Goal: Task Accomplishment & Management: Use online tool/utility

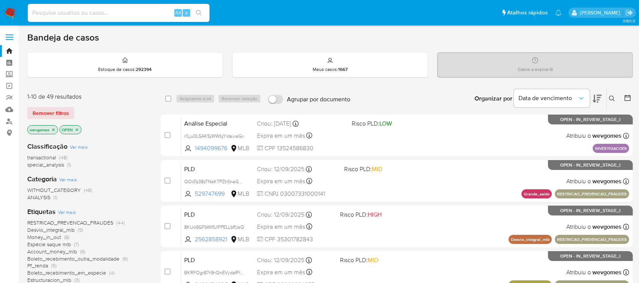
click at [6, 11] on img at bounding box center [10, 12] width 13 height 13
click at [53, 130] on icon "close-filter" at bounding box center [53, 129] width 3 height 3
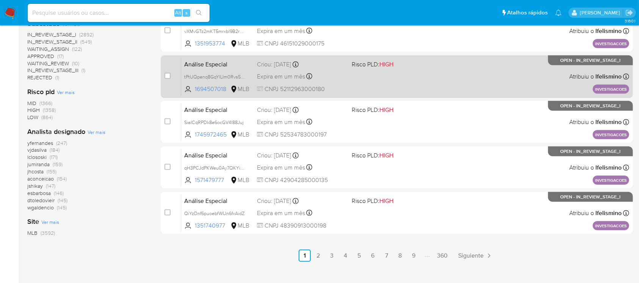
scroll to position [337, 0]
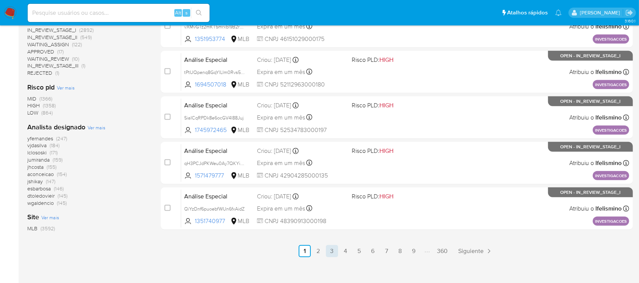
click at [329, 251] on link "3" at bounding box center [332, 251] width 12 height 12
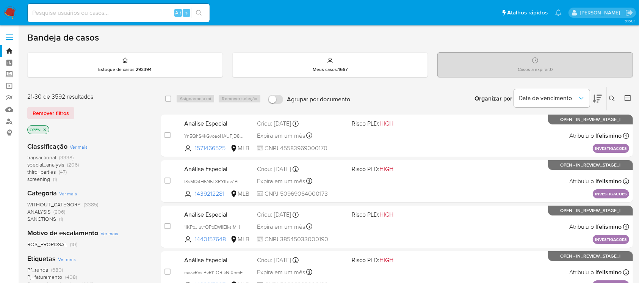
click at [9, 3] on nav "Pausado Ver notificaciones Alt s Atalhos rápidos Presiona las siguientes teclas…" at bounding box center [319, 12] width 639 height 25
click at [6, 8] on img at bounding box center [10, 12] width 13 height 13
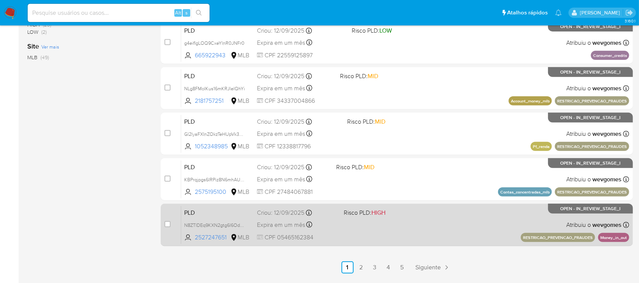
scroll to position [337, 0]
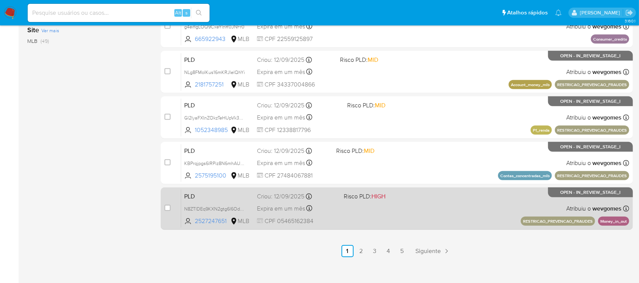
click at [438, 212] on div "PLD N8ZTlDEq9KXN2gtg6l6OdbN3 2527247651 MLB Risco PLD: HIGH Criou: 12/09/2025 C…" at bounding box center [405, 208] width 448 height 38
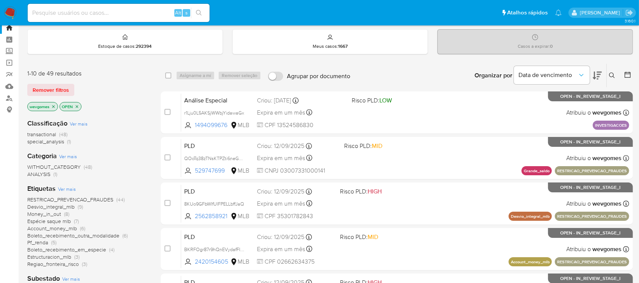
scroll to position [0, 0]
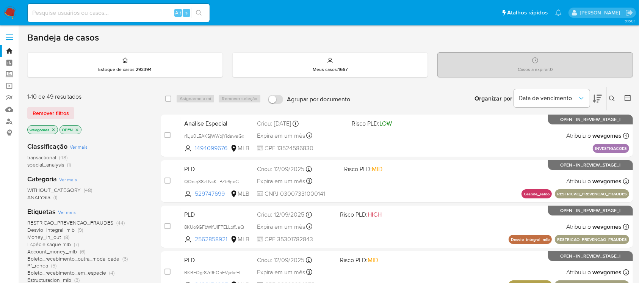
click at [55, 130] on icon "close-filter" at bounding box center [53, 129] width 5 height 5
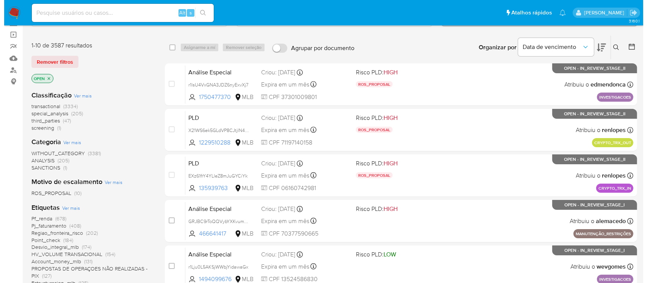
scroll to position [67, 0]
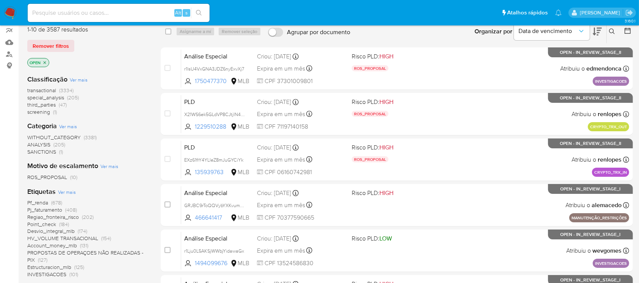
click at [63, 193] on span "Ver mais" at bounding box center [67, 191] width 18 height 7
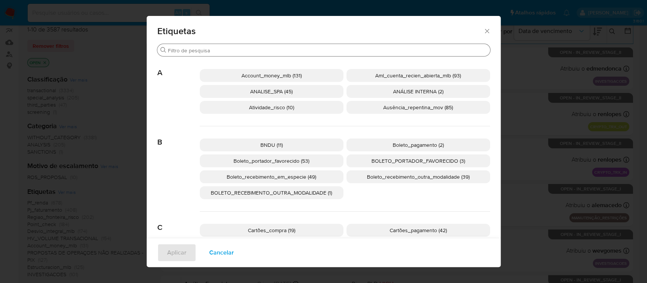
click at [217, 47] on input "Buscar" at bounding box center [327, 50] width 319 height 7
click at [394, 77] on span "Aml_cuenta_recien_abierta_mlb (93)" at bounding box center [418, 76] width 86 height 8
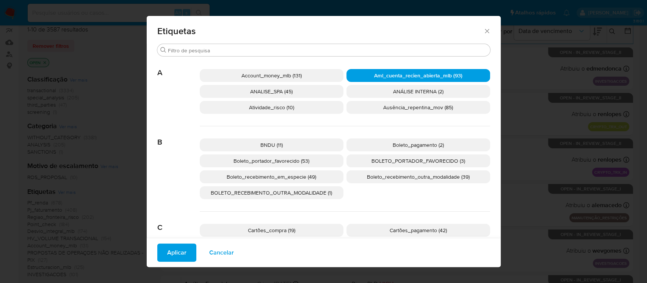
click at [167, 254] on span "Aplicar" at bounding box center [176, 252] width 19 height 17
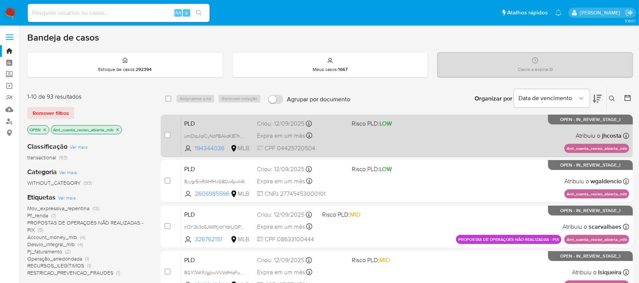
click at [426, 148] on div "PLD umDlpJqICyNzPBAkdKB7heOR 194344036 MLB Risco PLD: LOW Criou: 12/09/2025 Cri…" at bounding box center [405, 135] width 448 height 38
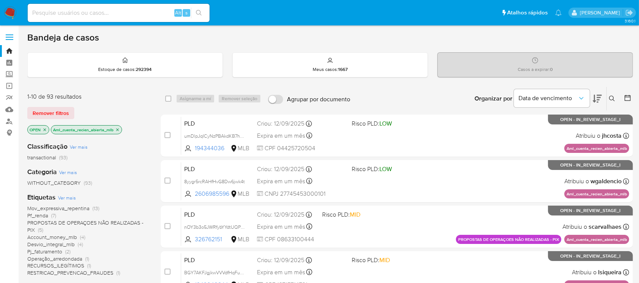
click at [119, 128] on icon "close-filter" at bounding box center [117, 129] width 3 height 3
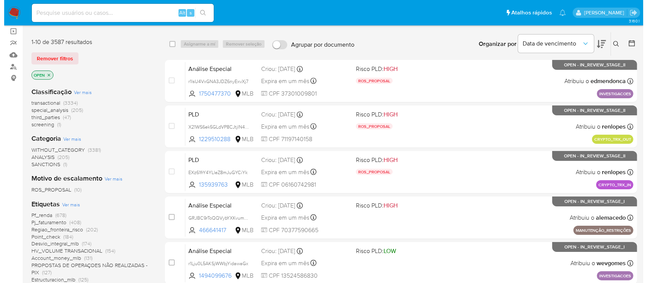
scroll to position [67, 0]
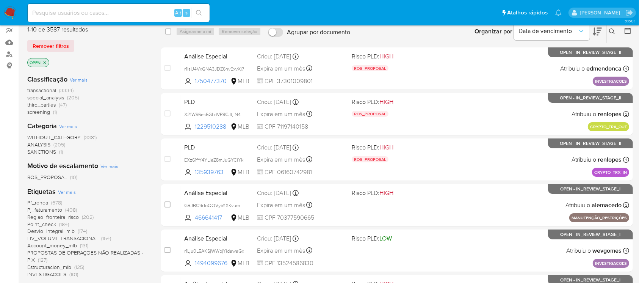
click at [67, 192] on span "Ver mais" at bounding box center [67, 191] width 18 height 7
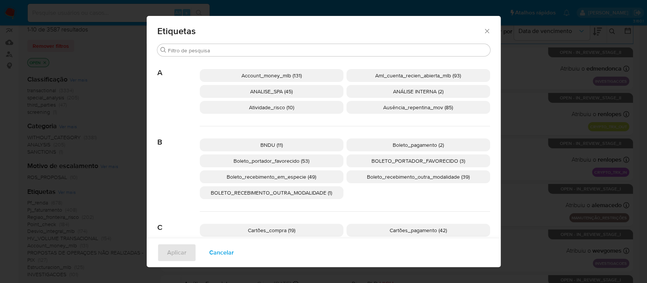
click at [275, 108] on span "Atividade_risco (10)" at bounding box center [271, 108] width 45 height 8
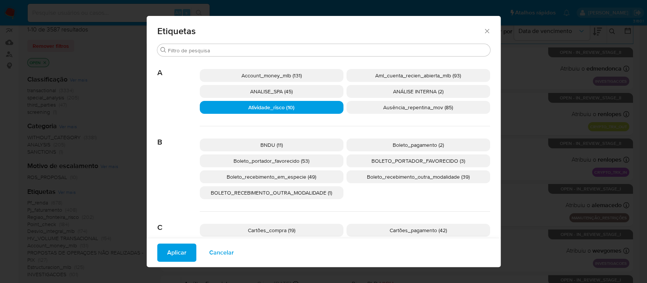
click at [177, 248] on span "Aplicar" at bounding box center [176, 252] width 19 height 17
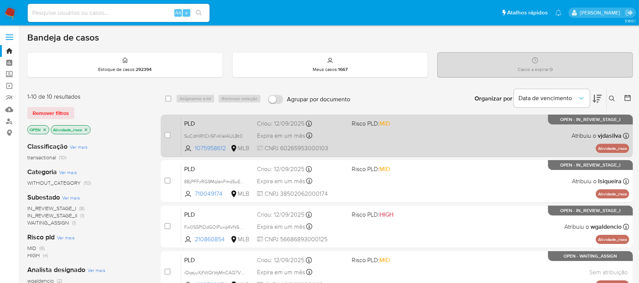
click at [387, 142] on div "PLD SuCdHlR1CIr5FxKIeIAULBt0 1075958612 MLB Risco PLD: MID Criou: 12/09/2025 Cr…" at bounding box center [405, 135] width 448 height 38
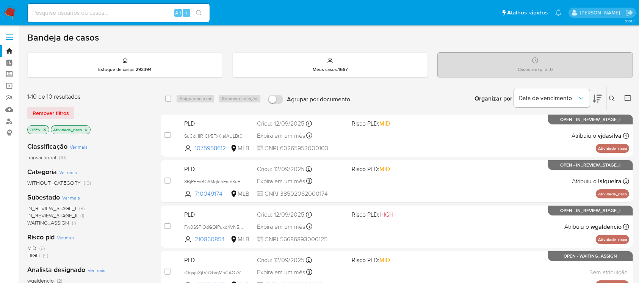
click at [87, 130] on icon "close-filter" at bounding box center [86, 129] width 5 height 5
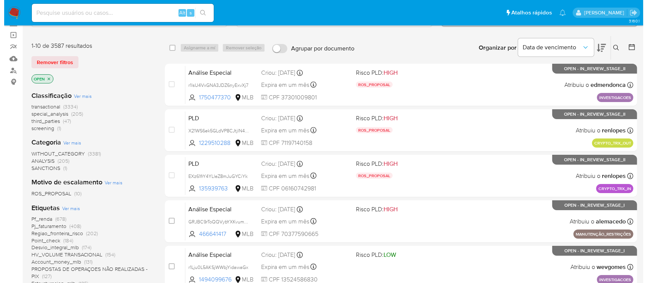
scroll to position [67, 0]
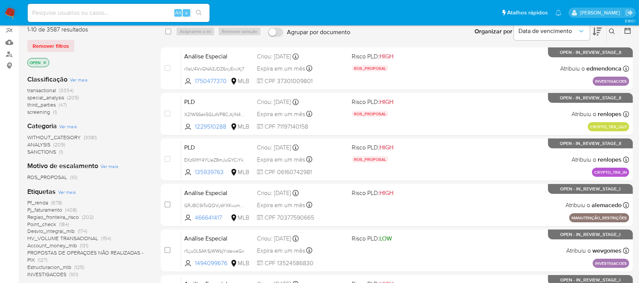
click at [64, 193] on span "Ver mais" at bounding box center [67, 191] width 18 height 7
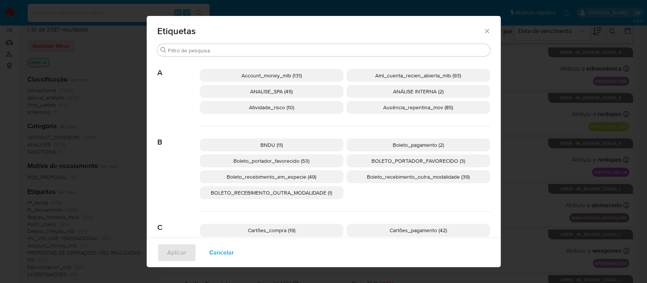
click at [381, 112] on p "Ausência_repentina_mov (85)" at bounding box center [419, 107] width 144 height 13
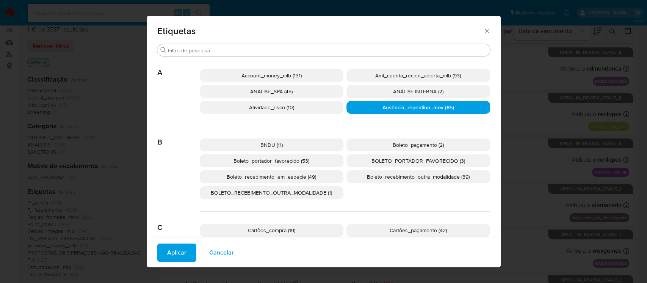
click at [173, 251] on span "Aplicar" at bounding box center [176, 252] width 19 height 17
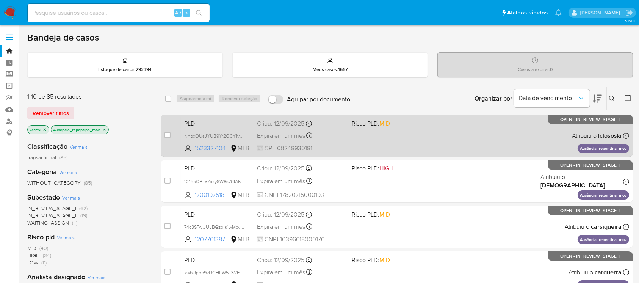
click at [407, 144] on div "PLD NnbxOUsJYUB9Yr2Q0Y1yGxok 1523327104 MLB Risco PLD: MID Criou: 12/09/2025 Cr…" at bounding box center [405, 135] width 448 height 38
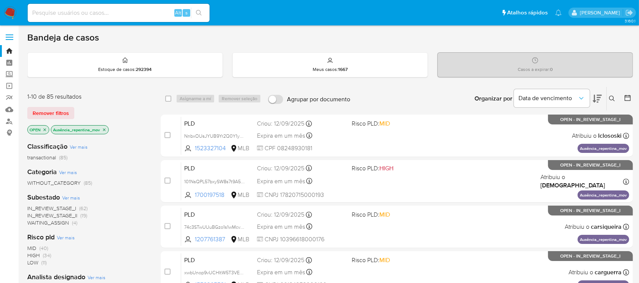
click at [105, 129] on icon "close-filter" at bounding box center [104, 129] width 5 height 5
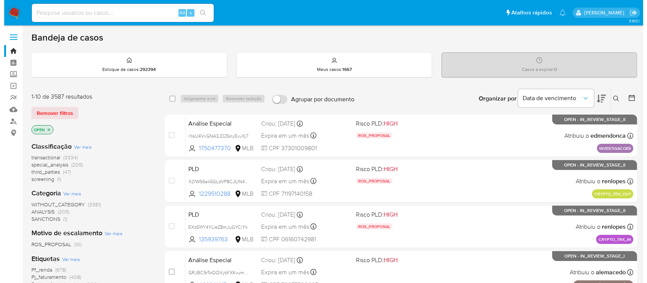
scroll to position [67, 0]
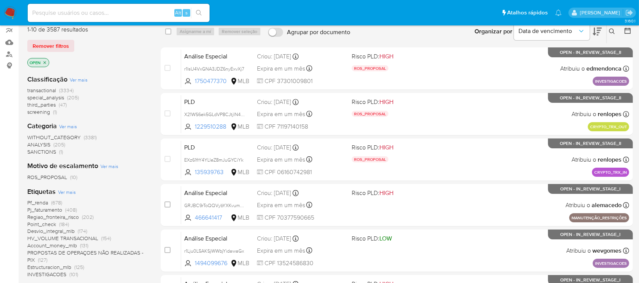
click at [70, 193] on span "Ver mais" at bounding box center [67, 191] width 18 height 7
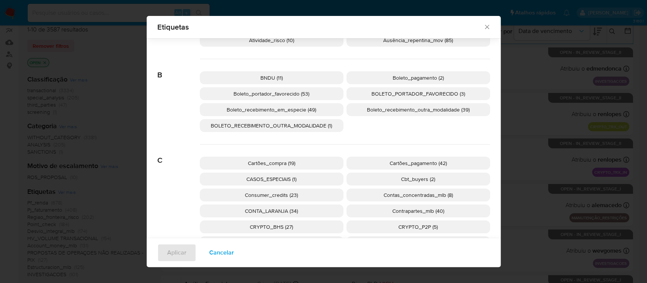
scroll to position [129, 0]
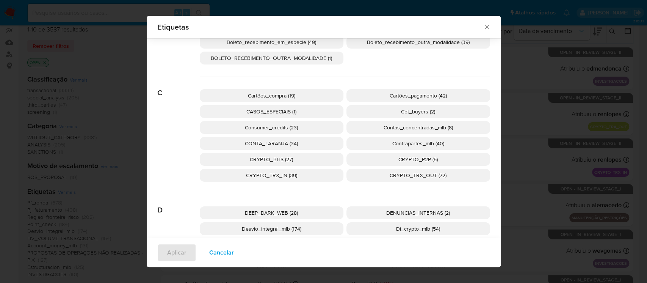
click at [263, 125] on span "Consumer_credits (23)" at bounding box center [271, 128] width 53 height 8
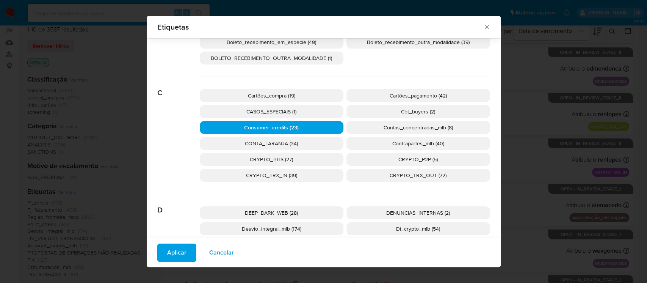
click at [170, 247] on span "Aplicar" at bounding box center [176, 252] width 19 height 17
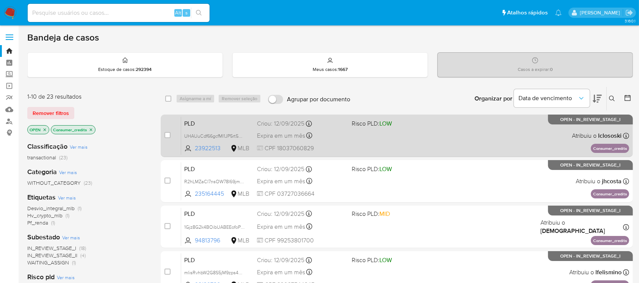
click at [387, 144] on div "PLD UHAUuCdf66gcfMI1JP5rt5GN 23922513 MLB Risco PLD: LOW Criou: 12/09/2025 Crio…" at bounding box center [405, 135] width 448 height 38
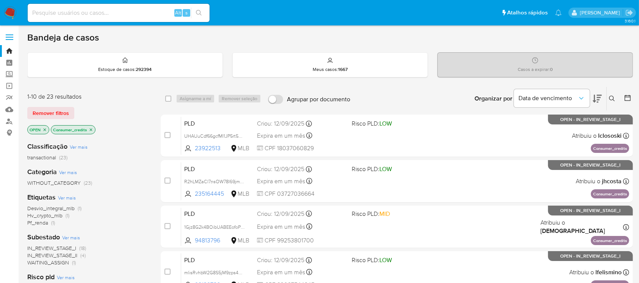
click at [92, 129] on icon "close-filter" at bounding box center [91, 129] width 5 height 5
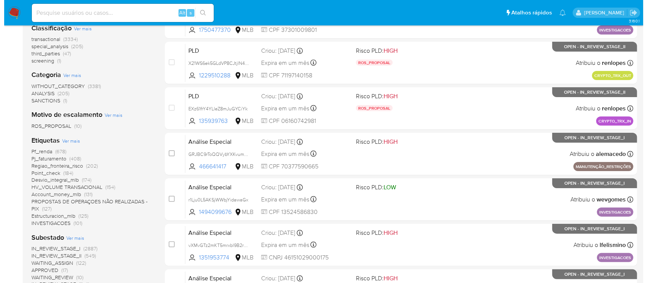
scroll to position [135, 0]
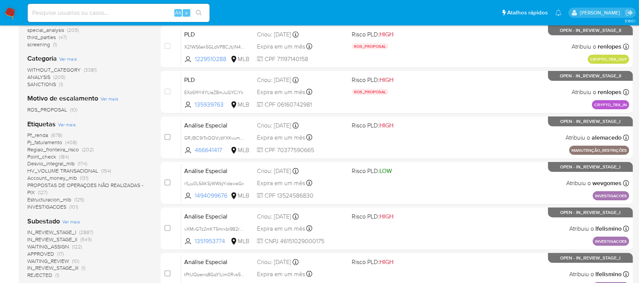
click at [68, 122] on span "Ver mais" at bounding box center [67, 124] width 18 height 7
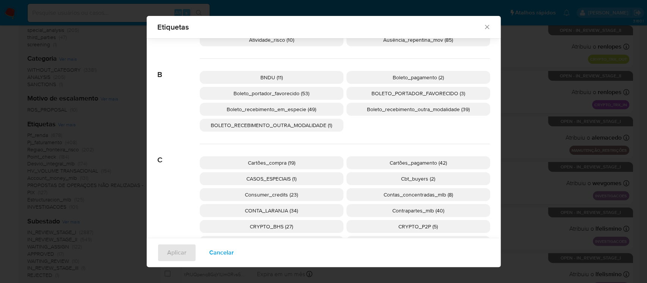
scroll to position [129, 0]
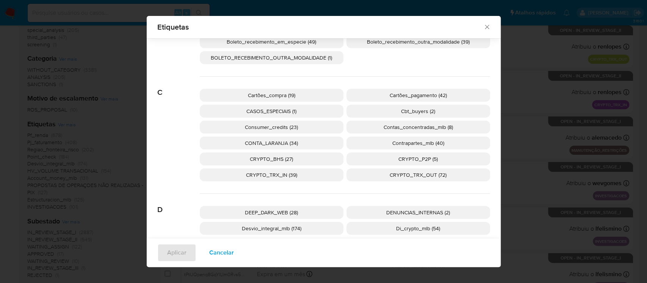
click at [390, 129] on span "Contas_concentradas_mlb (8)" at bounding box center [418, 127] width 69 height 8
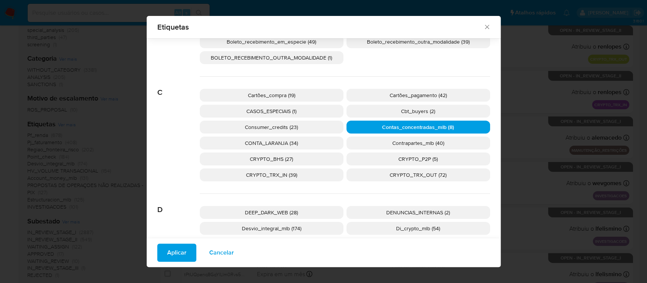
click at [170, 250] on span "Aplicar" at bounding box center [176, 252] width 19 height 17
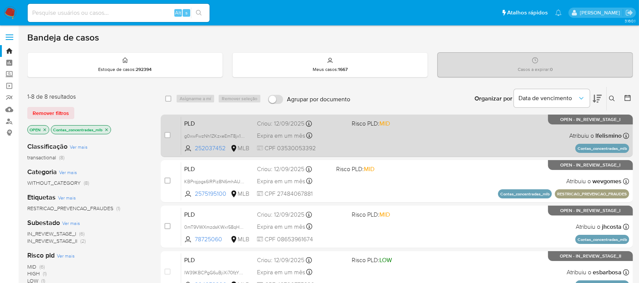
click at [396, 153] on div "PLD g0xwFwzNh1ZKzxeEmT8jx1m4 252037452 MLB Risco PLD: MID Criou: 12/09/2025 Cri…" at bounding box center [405, 135] width 448 height 38
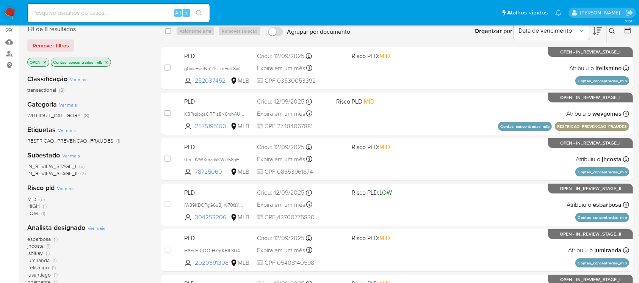
scroll to position [67, 0]
click at [107, 61] on icon "close-filter" at bounding box center [106, 62] width 3 height 3
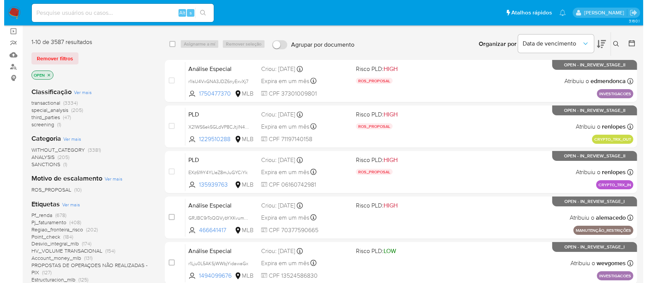
scroll to position [67, 0]
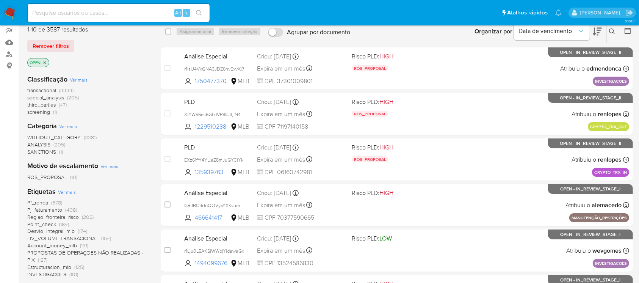
click at [72, 190] on span "Ver mais" at bounding box center [67, 191] width 18 height 7
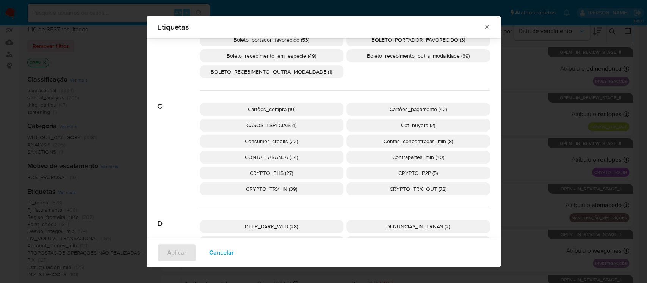
scroll to position [129, 0]
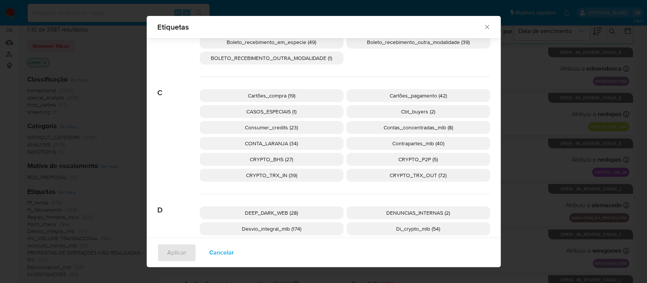
click at [393, 143] on span "Contrapartes_mlb (40)" at bounding box center [419, 144] width 52 height 8
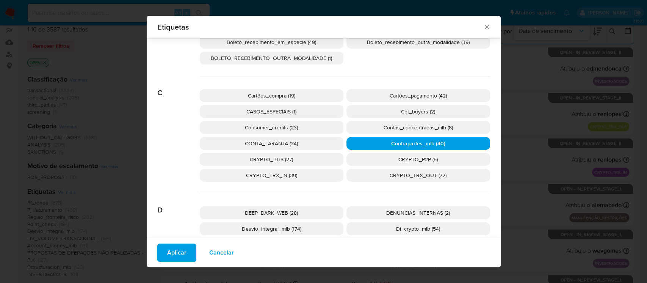
click at [177, 253] on span "Aplicar" at bounding box center [176, 252] width 19 height 17
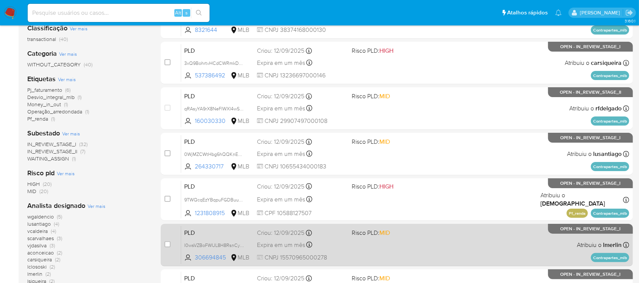
scroll to position [135, 0]
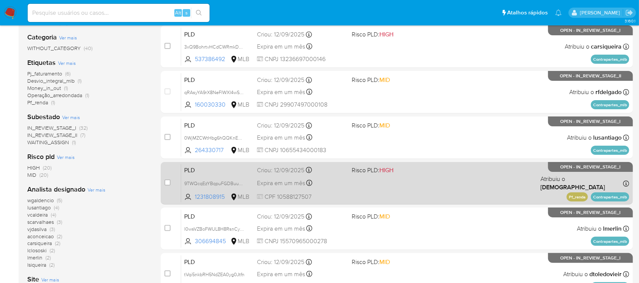
click at [373, 185] on div "PLD 9TWQcqEzYBqpuFGDBuucbGP3 1231808915 MLB Risco PLD: HIGH Criou: 12/09/2025 C…" at bounding box center [405, 183] width 448 height 38
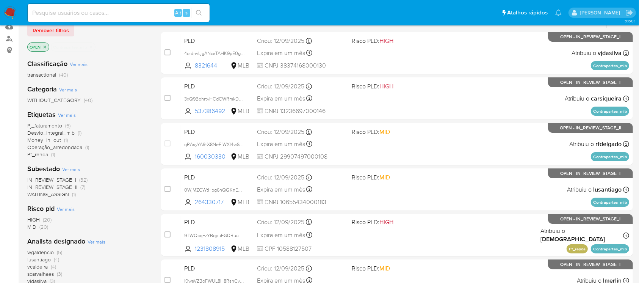
scroll to position [67, 0]
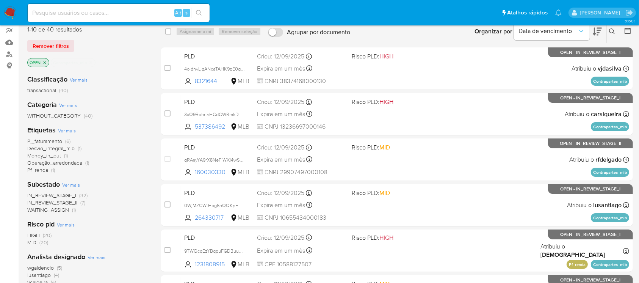
click at [90, 62] on icon "close-filter" at bounding box center [91, 62] width 5 height 5
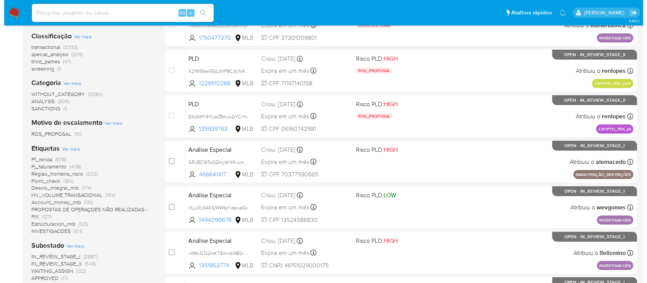
scroll to position [135, 0]
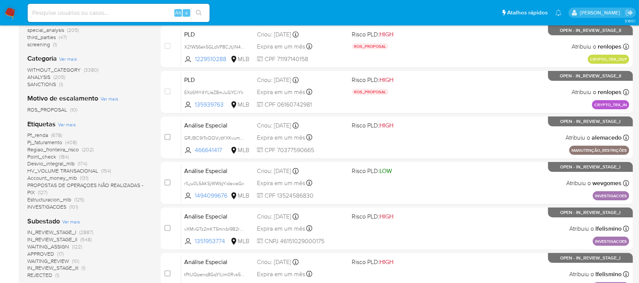
click at [64, 122] on span "Ver mais" at bounding box center [67, 124] width 18 height 7
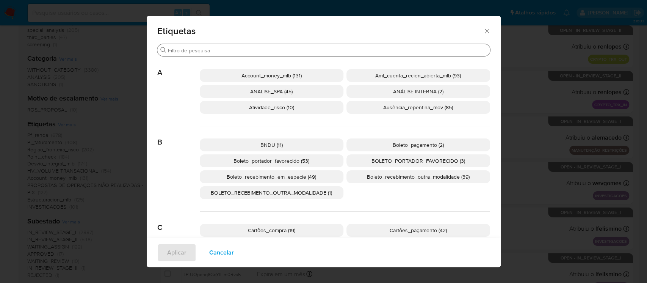
click at [246, 50] on input "Buscar" at bounding box center [327, 50] width 319 height 7
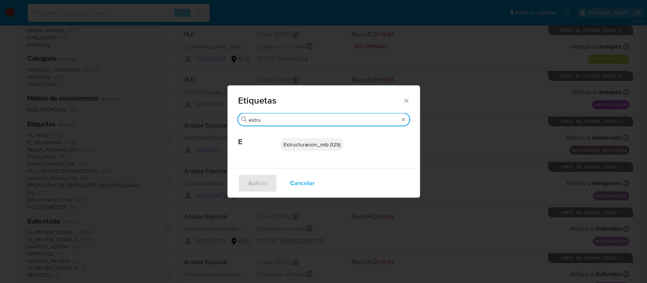
type input "estru"
click at [297, 141] on span "Estructuracion_mlb (125)" at bounding box center [312, 145] width 57 height 8
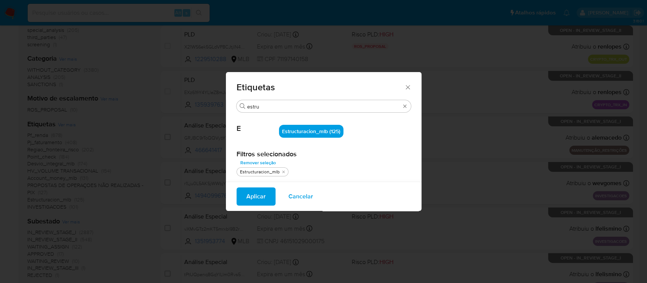
click at [248, 199] on span "Aplicar" at bounding box center [256, 196] width 19 height 17
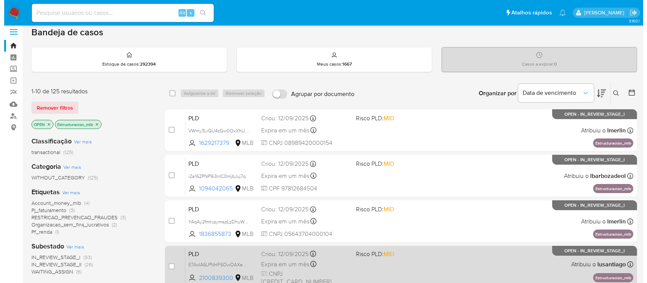
scroll to position [67, 0]
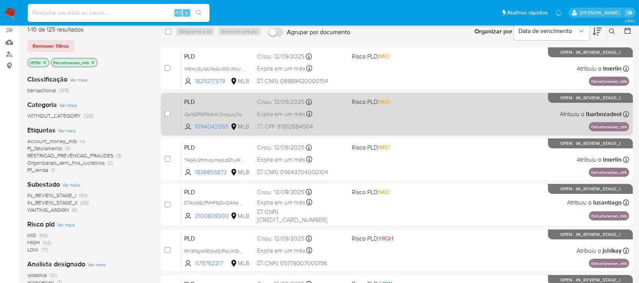
click at [348, 125] on div "PLD i2a162PNP9i3nIC0mjbJuj7q 1094042065 MLB Risco PLD: MID Criou: 12/09/2025 Cr…" at bounding box center [405, 114] width 448 height 38
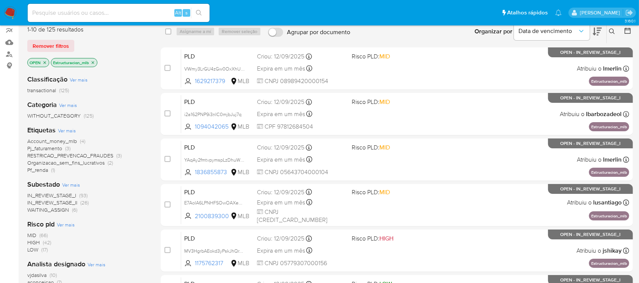
click at [92, 61] on icon "close-filter" at bounding box center [93, 62] width 5 height 5
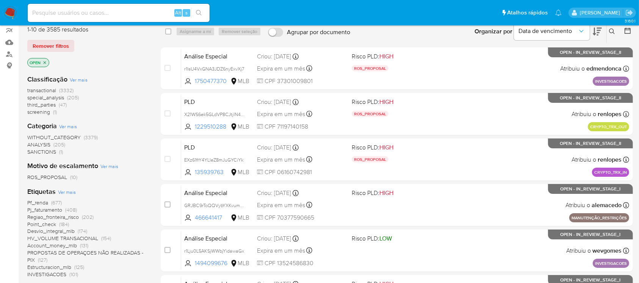
click at [67, 190] on span "Ver mais" at bounding box center [67, 191] width 18 height 7
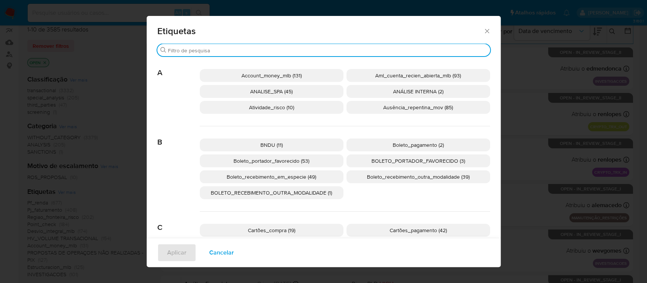
click at [252, 48] on input "Buscar" at bounding box center [327, 50] width 319 height 7
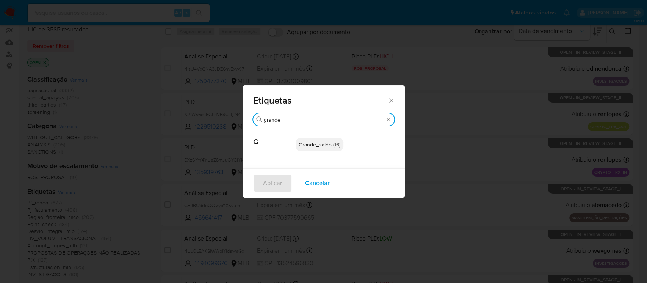
type input "grande"
click at [314, 147] on span "Grande_saldo (16)" at bounding box center [320, 145] width 42 height 8
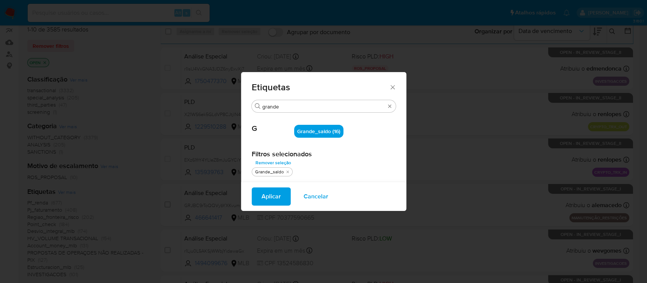
click at [266, 199] on span "Aplicar" at bounding box center [271, 196] width 19 height 17
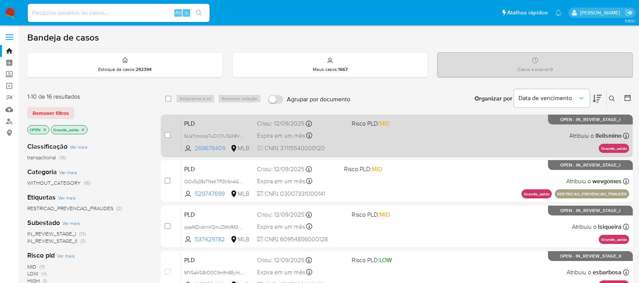
click at [405, 144] on div "PLD 6UsYjmnoq7uOCFUTqX8VQpCR 269676409 MLB Risco PLD: MID Criou: 12/09/2025 Cri…" at bounding box center [405, 135] width 448 height 38
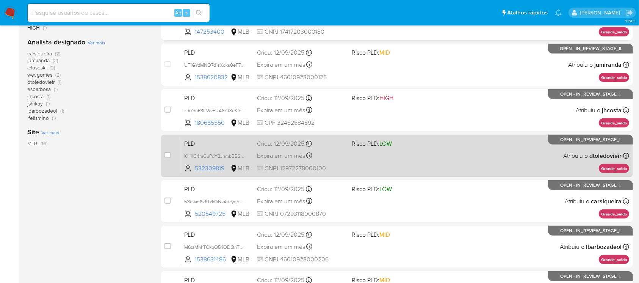
scroll to position [270, 0]
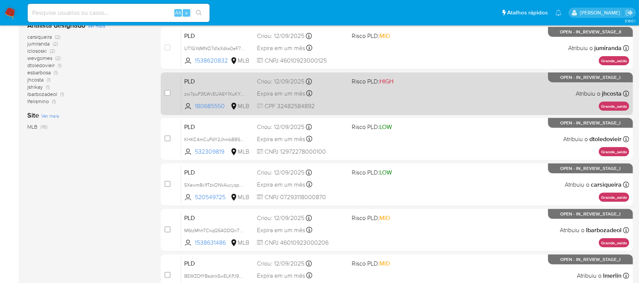
click at [417, 105] on div "PLD zoi7puP3fLWvEUA6Y1XuKYpz 180685550 MLB Risco PLD: HIGH Criou: 12/09/2025 Cr…" at bounding box center [405, 93] width 448 height 38
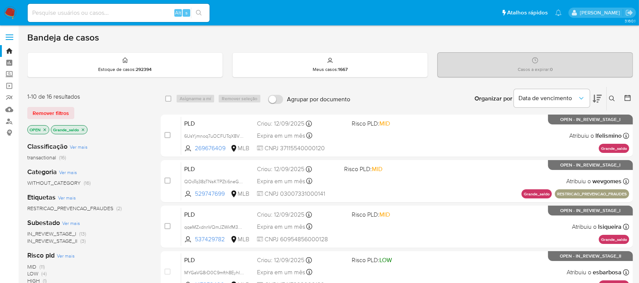
scroll to position [0, 0]
click at [85, 129] on icon "close-filter" at bounding box center [83, 129] width 5 height 5
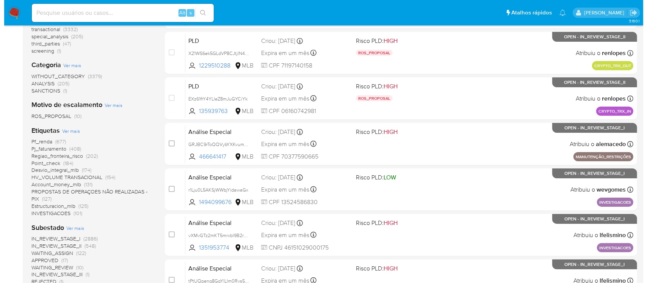
scroll to position [135, 0]
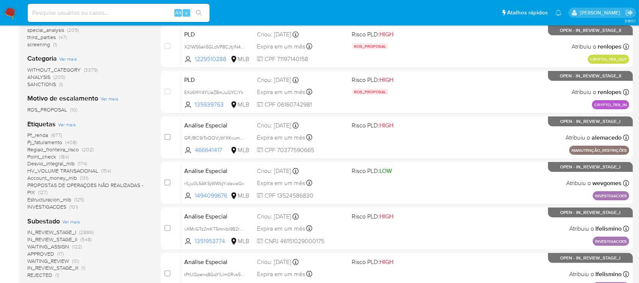
click at [64, 126] on span "Ver mais" at bounding box center [67, 124] width 18 height 7
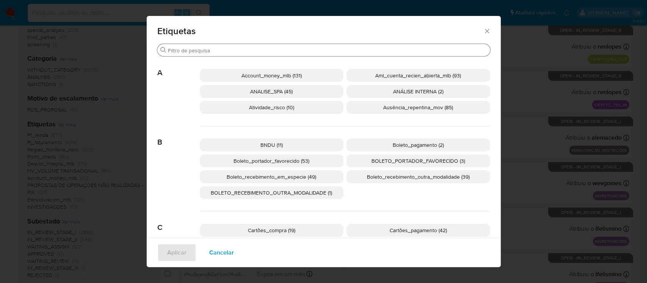
click at [219, 52] on input "Buscar" at bounding box center [327, 50] width 319 height 7
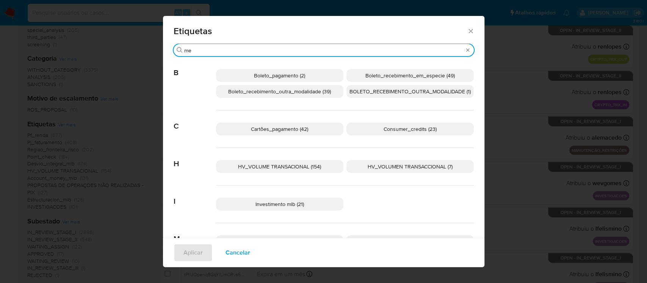
type input "m"
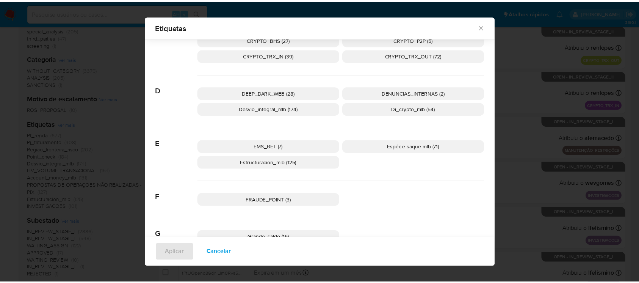
scroll to position [264, 0]
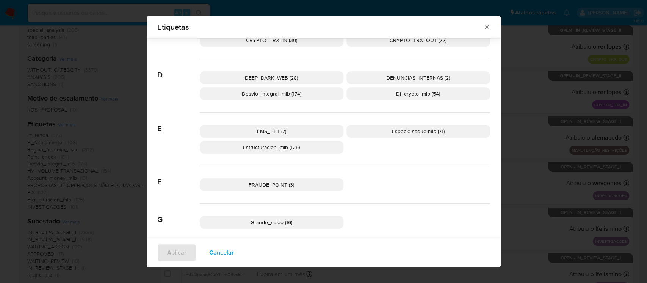
click at [484, 28] on icon "Fechar" at bounding box center [488, 27] width 8 height 8
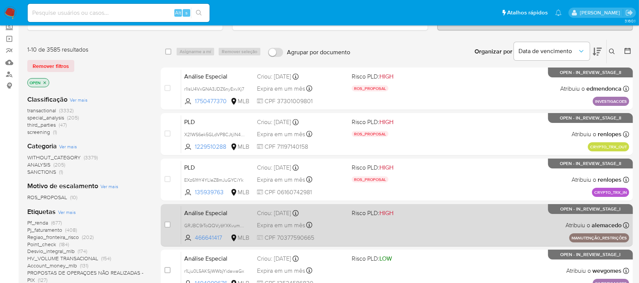
scroll to position [0, 0]
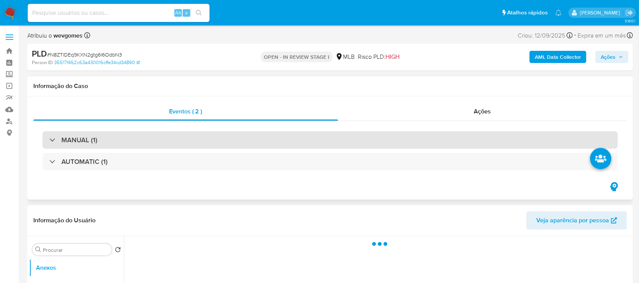
select select "10"
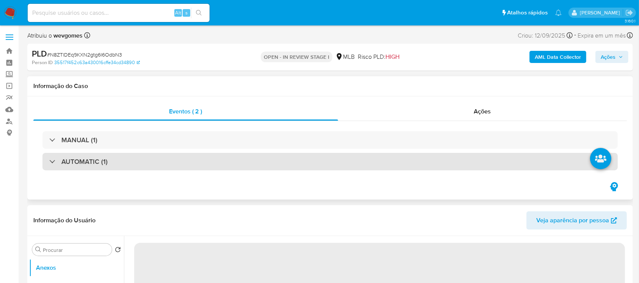
click at [162, 166] on div "AUTOMATIC (1)" at bounding box center [330, 161] width 576 height 17
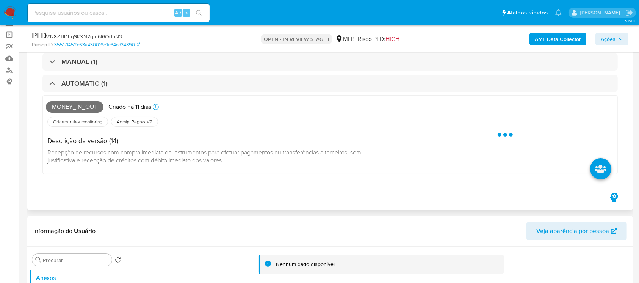
scroll to position [67, 0]
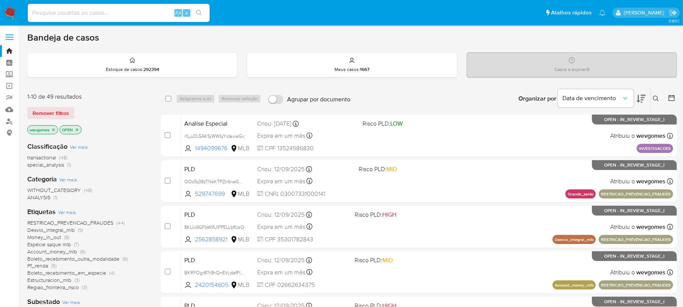
click at [46, 250] on span "Account_money_mlb" at bounding box center [52, 252] width 50 height 8
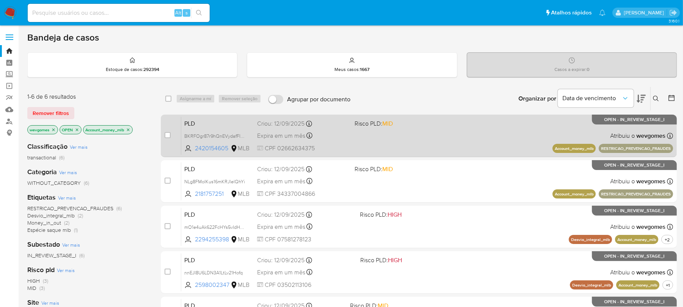
click at [460, 144] on div "PLD BKRFOgr87r9hQnEVydafFIE5 2420154605 MLB Risco PLD: MID Criou: 12/09/2025 Cr…" at bounding box center [427, 135] width 492 height 38
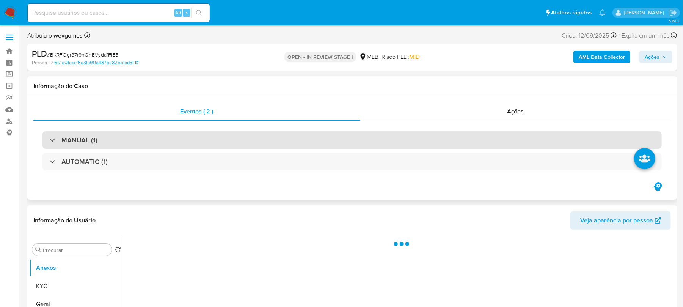
click at [265, 148] on div "MANUAL (1)" at bounding box center [351, 139] width 619 height 17
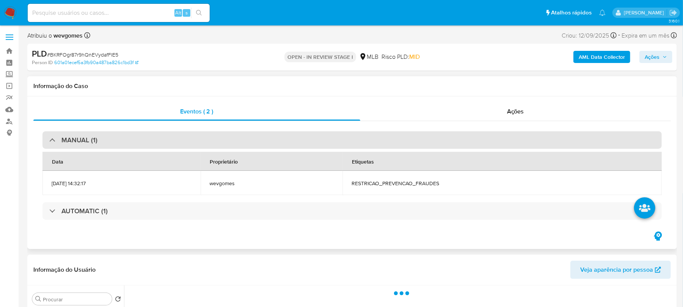
select select "10"
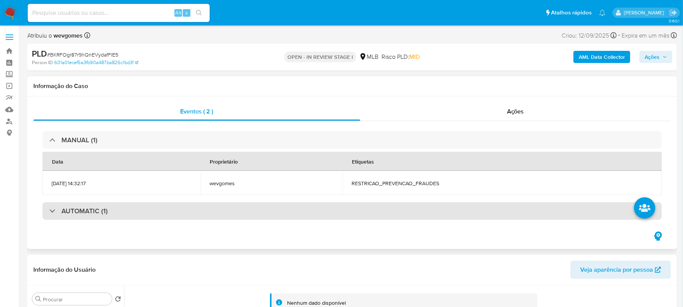
click at [222, 214] on div "AUTOMATIC (1)" at bounding box center [351, 210] width 619 height 17
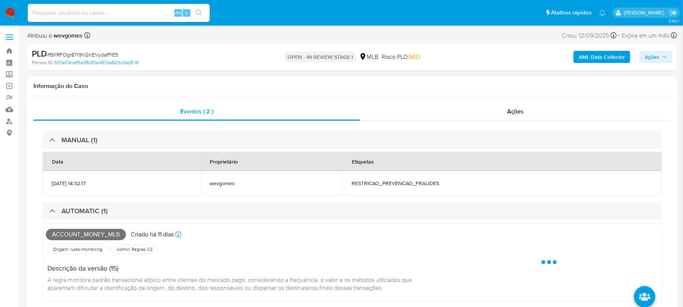
scroll to position [67, 0]
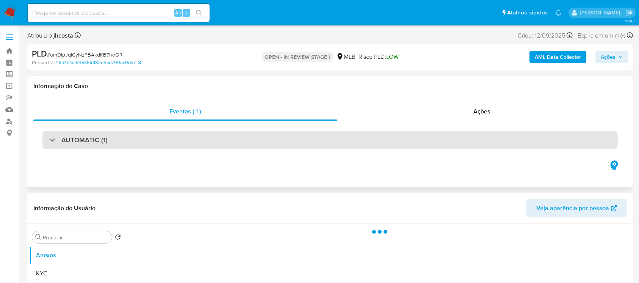
click at [190, 135] on div "AUTOMATIC (1)" at bounding box center [330, 139] width 576 height 17
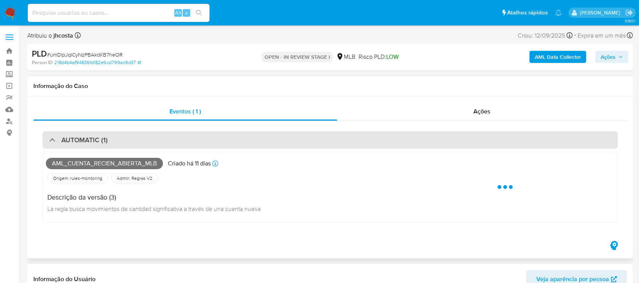
select select "10"
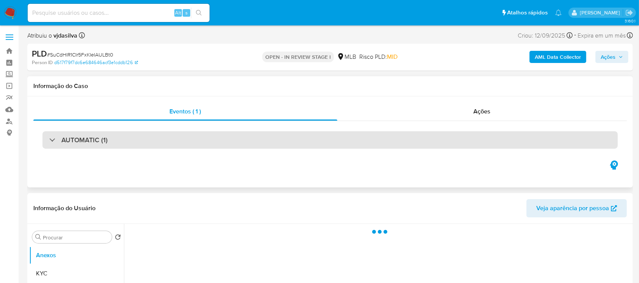
click at [179, 144] on div "AUTOMATIC (1)" at bounding box center [330, 139] width 576 height 17
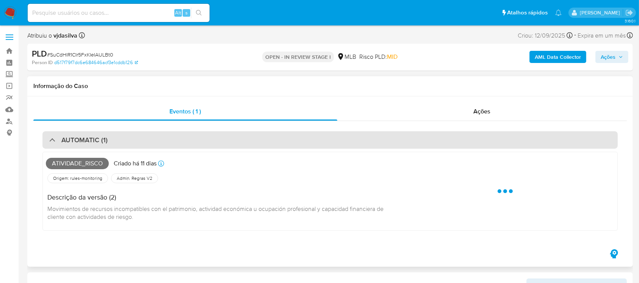
select select "10"
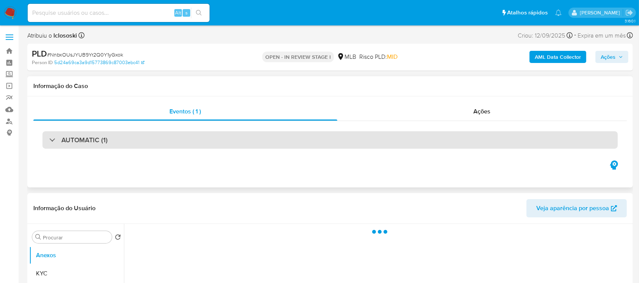
click at [180, 143] on div "AUTOMATIC (1)" at bounding box center [330, 139] width 576 height 17
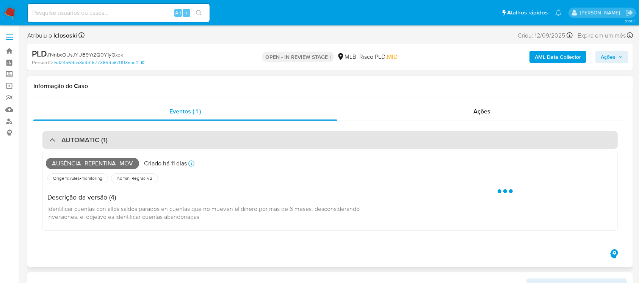
select select "10"
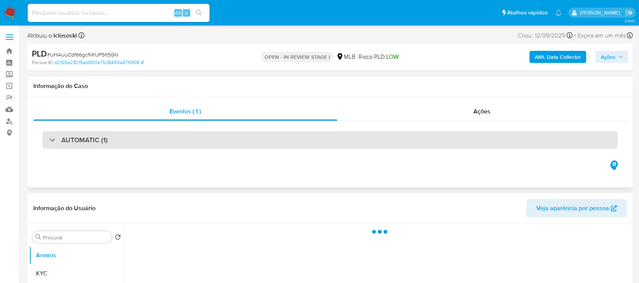
select select "10"
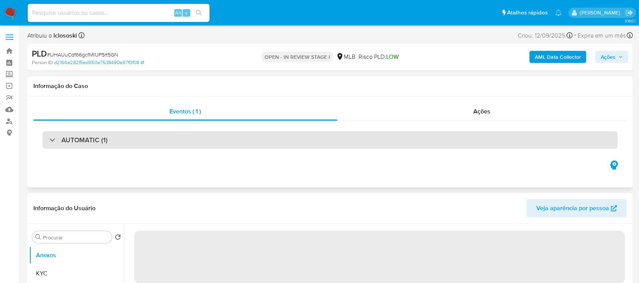
click at [246, 143] on div "AUTOMATIC (1)" at bounding box center [330, 139] width 576 height 17
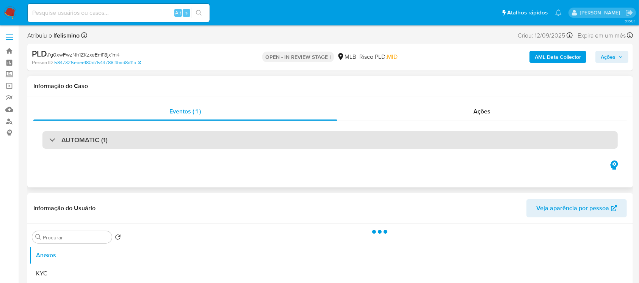
click at [143, 144] on div "AUTOMATIC (1)" at bounding box center [330, 139] width 576 height 17
select select "10"
click at [98, 145] on div "AUTOMATIC (2)" at bounding box center [330, 139] width 576 height 17
select select "10"
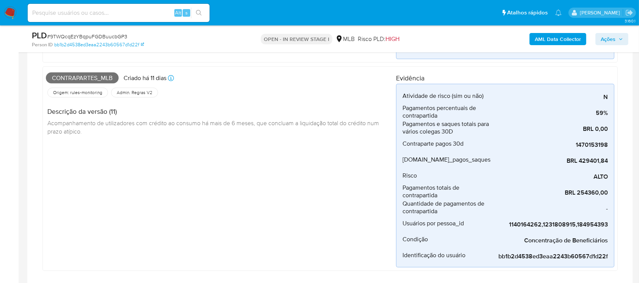
scroll to position [337, 0]
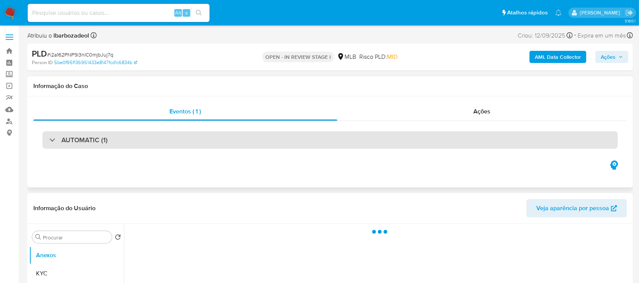
click at [131, 140] on div "AUTOMATIC (1)" at bounding box center [330, 139] width 576 height 17
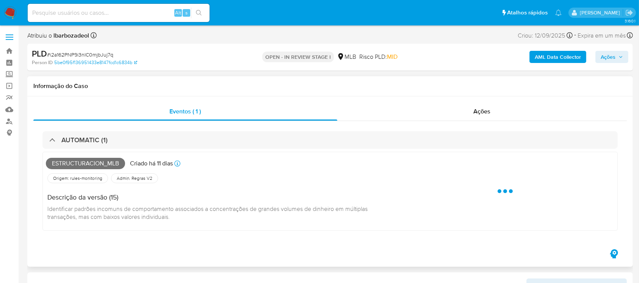
select select "10"
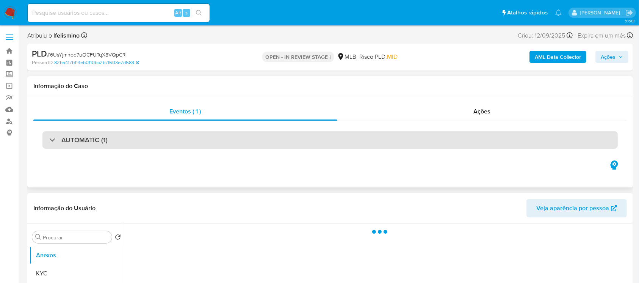
click at [168, 140] on div "AUTOMATIC (1)" at bounding box center [330, 139] width 576 height 17
select select "10"
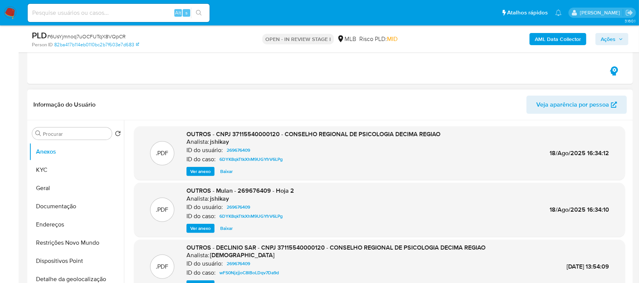
scroll to position [42, 0]
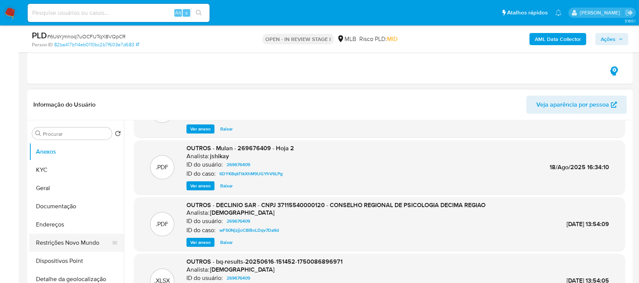
click at [54, 242] on button "Restrições Novo Mundo" at bounding box center [73, 243] width 89 height 18
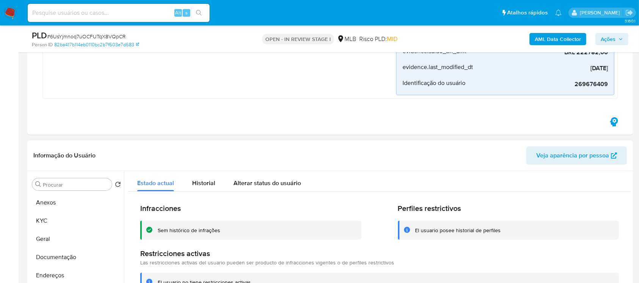
scroll to position [135, 0]
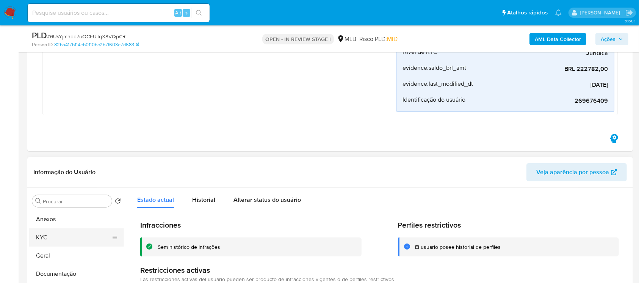
click at [52, 237] on button "KYC" at bounding box center [73, 237] width 89 height 18
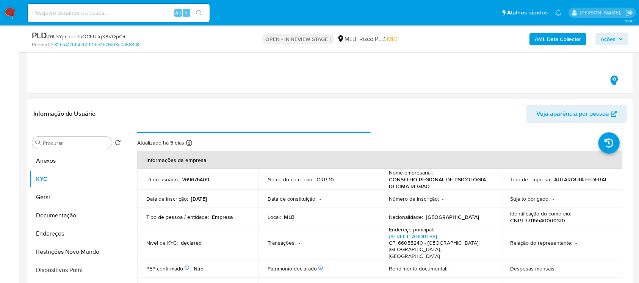
scroll to position [0, 0]
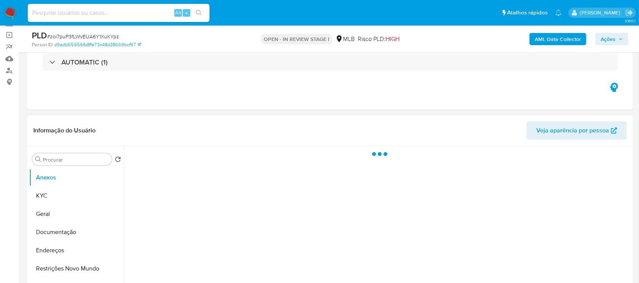
scroll to position [67, 0]
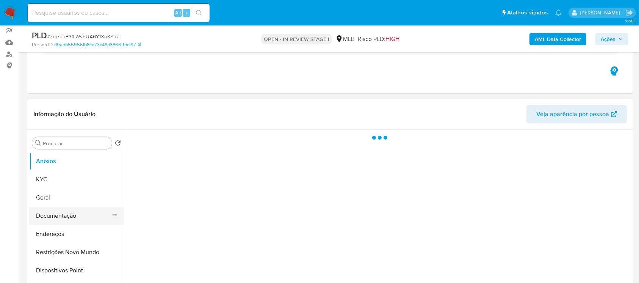
select select "10"
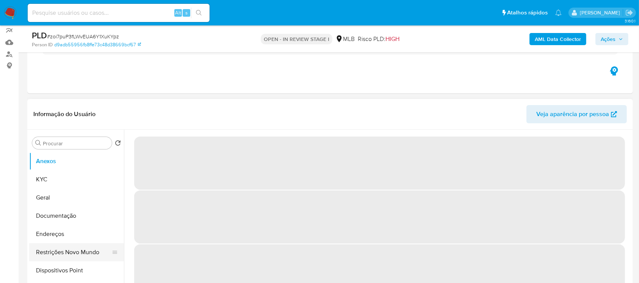
click at [58, 250] on button "Restrições Novo Mundo" at bounding box center [73, 252] width 89 height 18
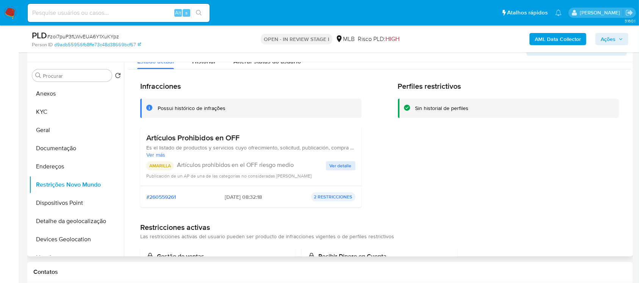
scroll to position [0, 0]
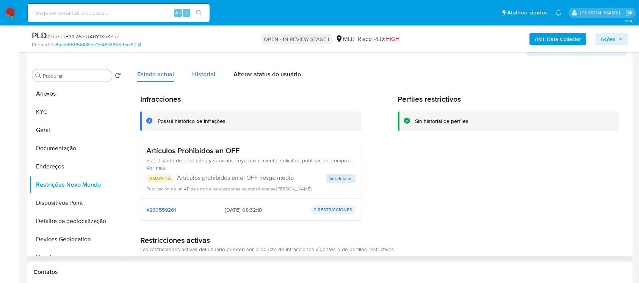
click at [199, 77] on span "Historial" at bounding box center [203, 74] width 23 height 9
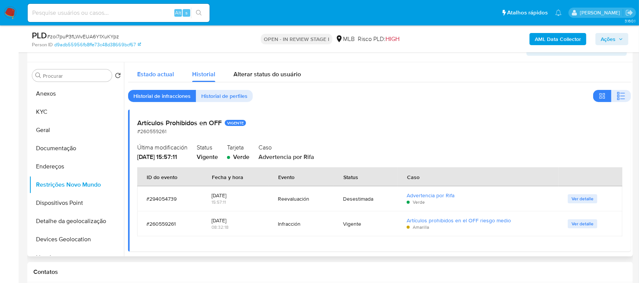
click at [152, 78] on span "Estado actual" at bounding box center [155, 74] width 37 height 9
